Goal: Transaction & Acquisition: Purchase product/service

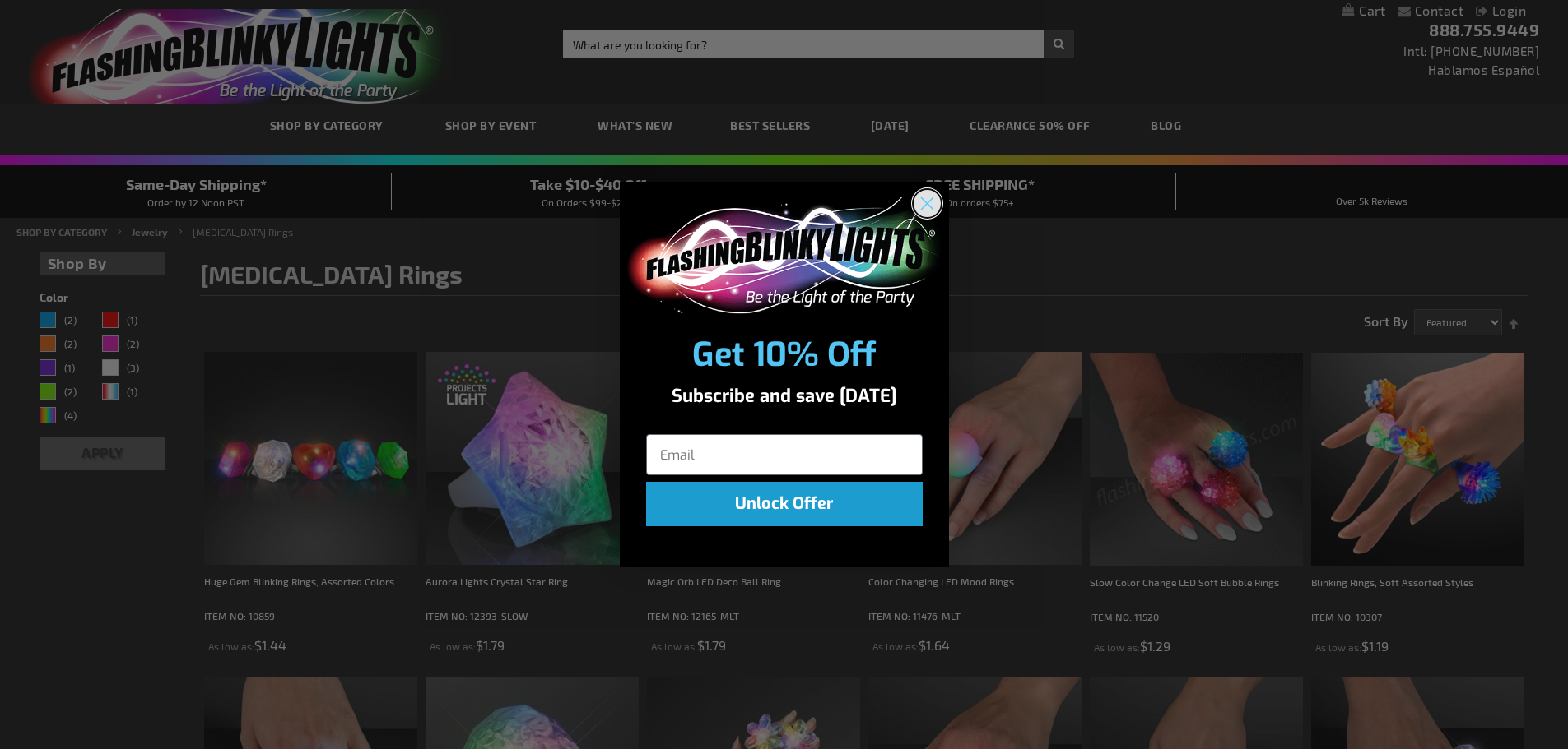
click at [930, 197] on circle "Close dialog" at bounding box center [926, 203] width 28 height 28
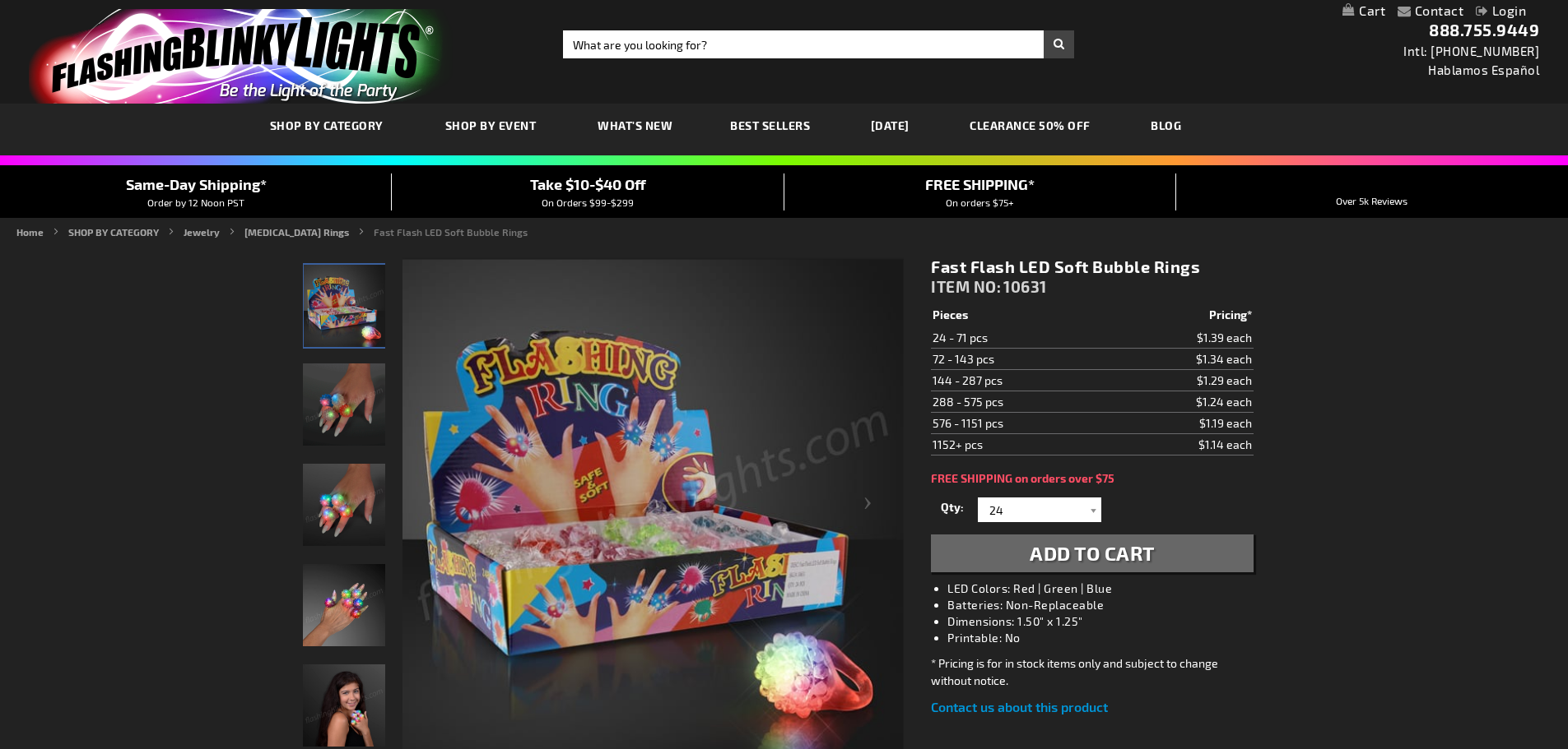
scroll to position [83, 0]
